Goal: Ask a question

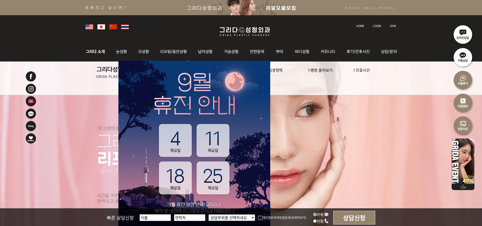
click at [98, 51] on img at bounding box center [96, 52] width 27 height 20
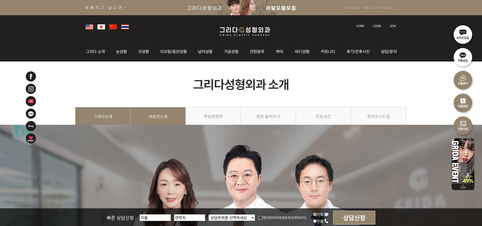
click at [152, 119] on link "의료진소개" at bounding box center [158, 118] width 55 height 23
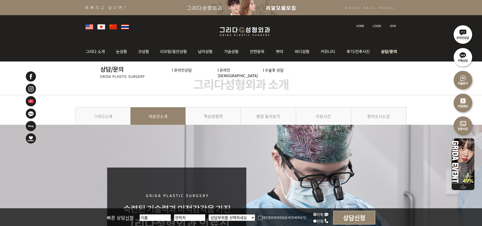
click at [387, 51] on img at bounding box center [388, 52] width 23 height 20
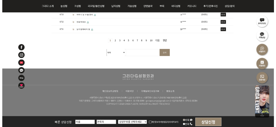
scroll to position [251, 0]
